Goal: Task Accomplishment & Management: Complete application form

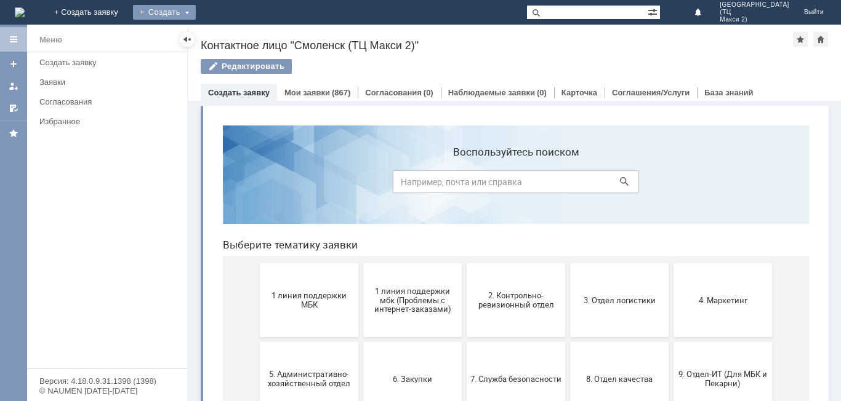
click at [196, 8] on div "Создать" at bounding box center [164, 12] width 63 height 15
click at [229, 39] on link "Заявка" at bounding box center [182, 37] width 94 height 15
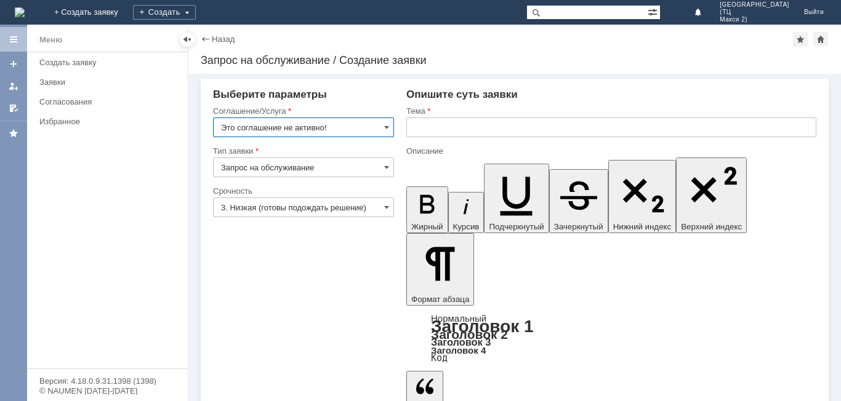
click at [302, 134] on input "Это соглашение не активно!" at bounding box center [303, 128] width 181 height 20
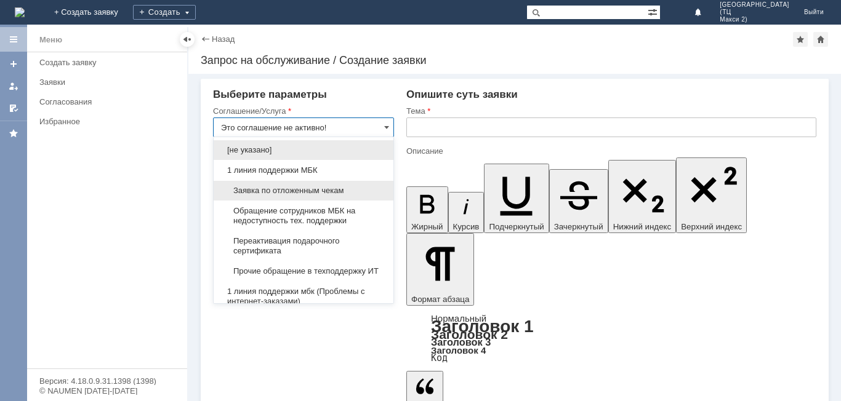
click at [305, 192] on span "Заявка по отложенным чекам" at bounding box center [303, 191] width 165 height 10
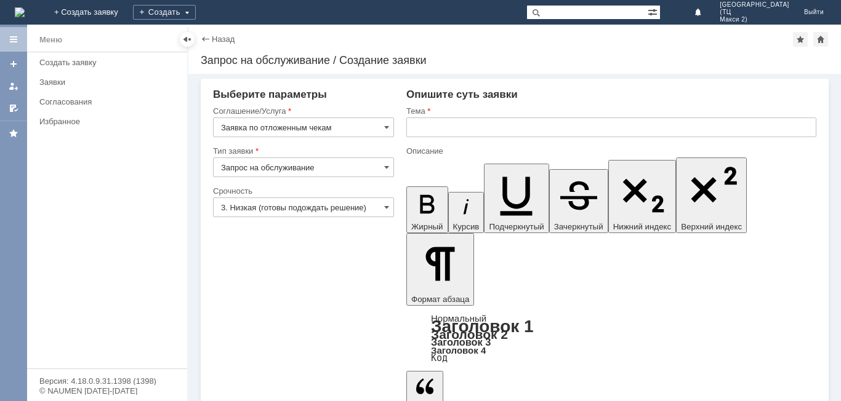
type input "Заявка по отложенным чекам"
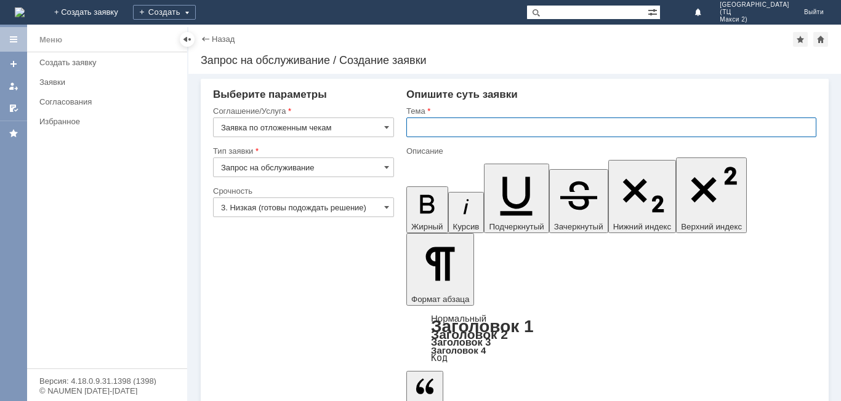
click at [472, 129] on input "text" at bounding box center [611, 128] width 410 height 20
type input "Отложенные чеки"
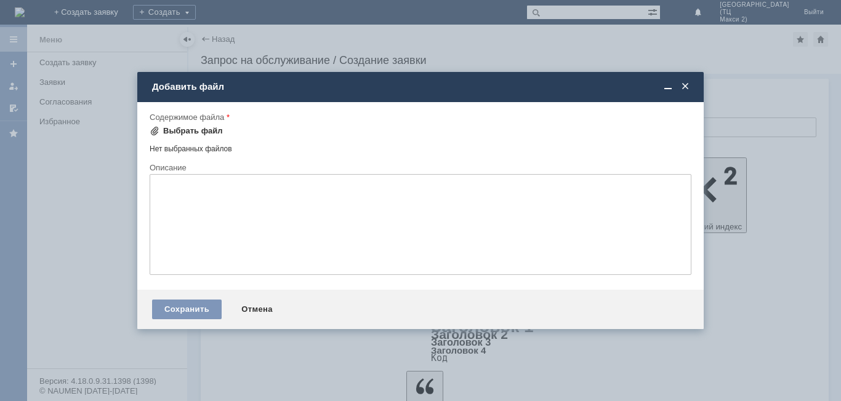
click at [209, 134] on div "Выбрать файл" at bounding box center [193, 131] width 60 height 10
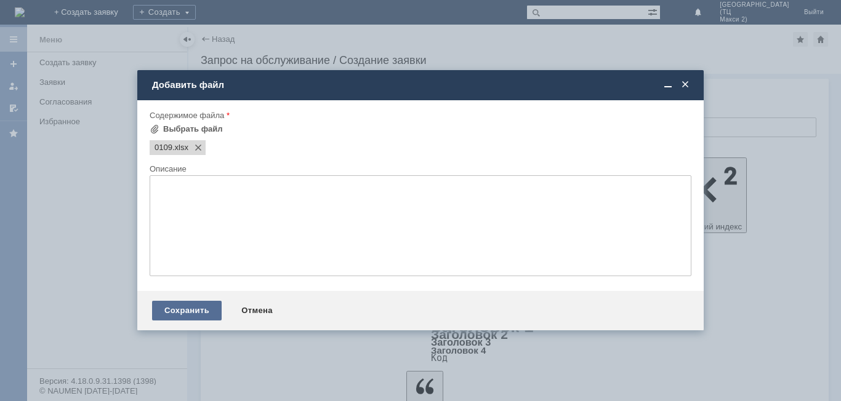
click at [184, 307] on div "Сохранить" at bounding box center [187, 311] width 70 height 20
